Goal: Navigation & Orientation: Go to known website

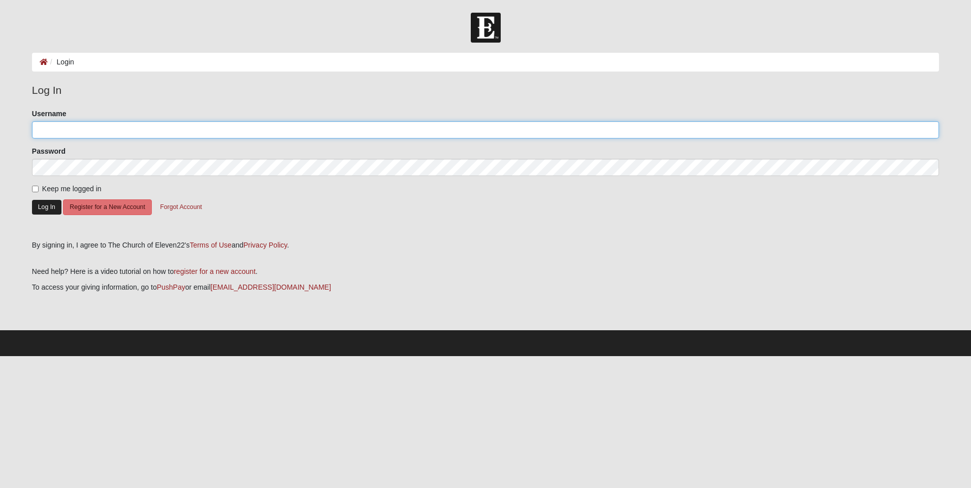
type input "[EMAIL_ADDRESS][DOMAIN_NAME]"
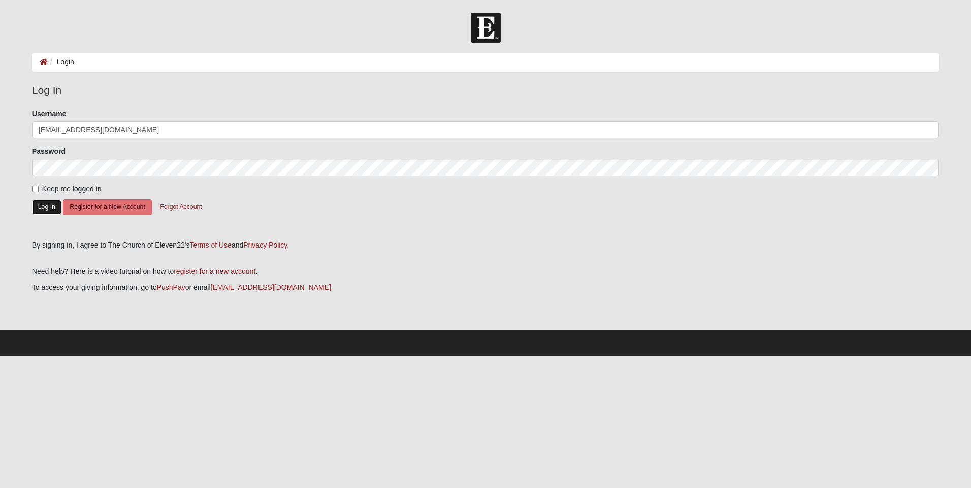
click at [43, 207] on button "Log In" at bounding box center [46, 207] width 29 height 15
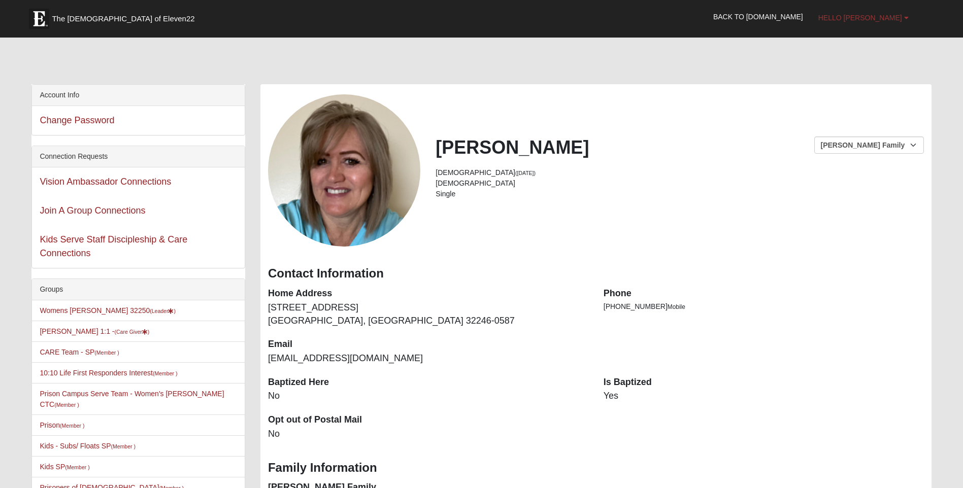
click at [864, 18] on span "Hello Sherry" at bounding box center [860, 18] width 84 height 8
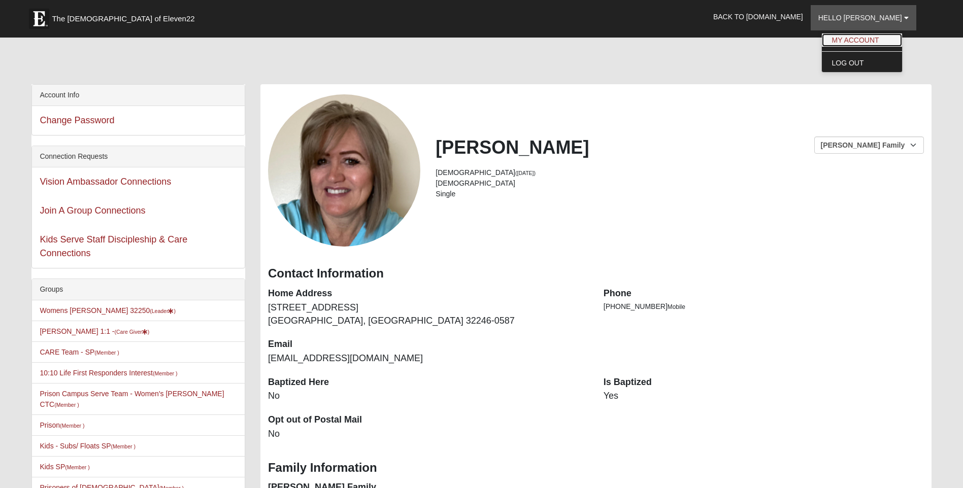
click at [859, 39] on link "My Account" at bounding box center [862, 40] width 80 height 13
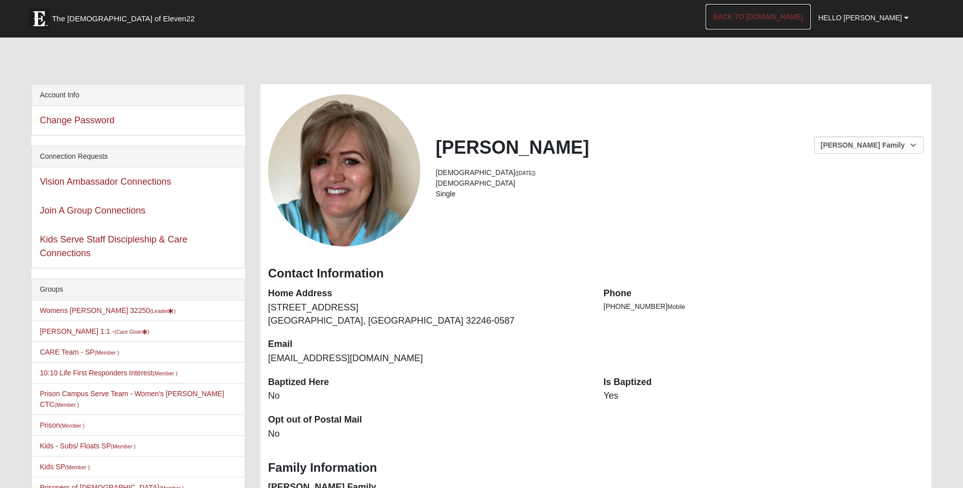
click at [802, 16] on link "Back to COE22.com" at bounding box center [758, 16] width 105 height 25
